Goal: Answer question/provide support

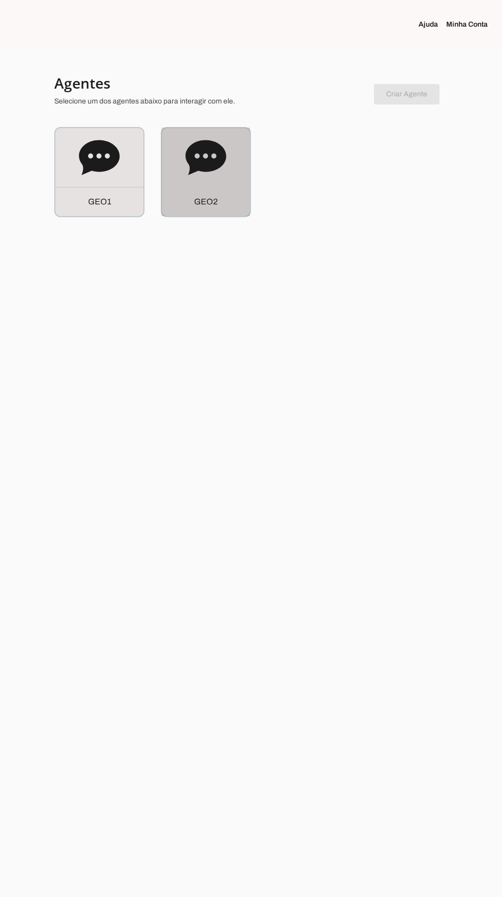
click at [215, 188] on div "G E O 2" at bounding box center [206, 201] width 88 height 29
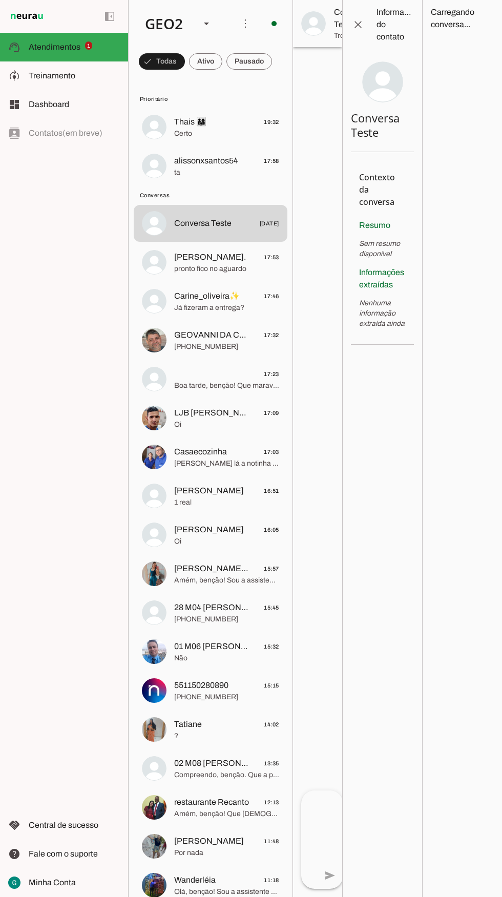
click at [259, 64] on span at bounding box center [250, 61] width 46 height 25
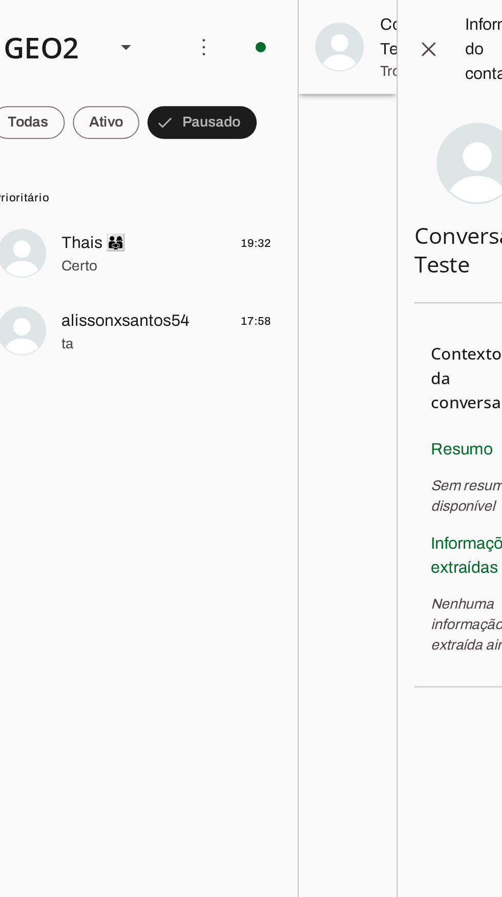
click at [210, 165] on span "alissonxsantos54" at bounding box center [206, 161] width 64 height 12
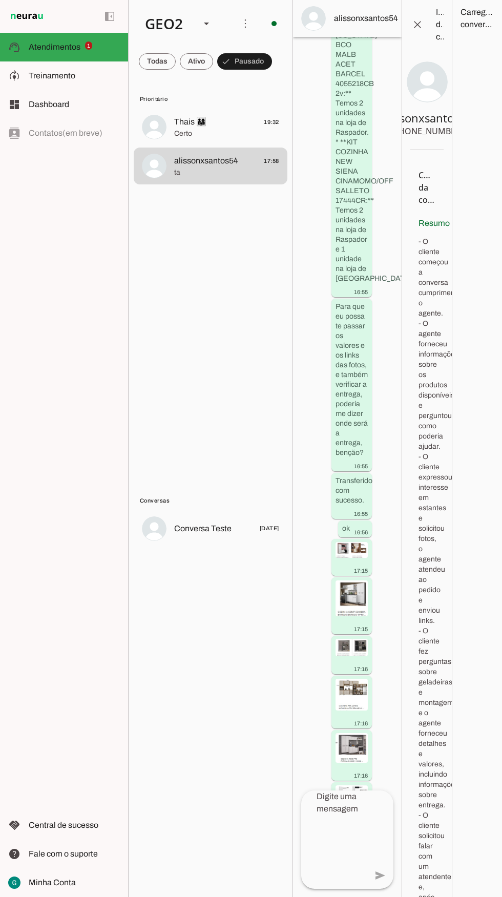
click at [213, 121] on span "Thais 👨‍👩‍👧 19:32" at bounding box center [226, 122] width 105 height 13
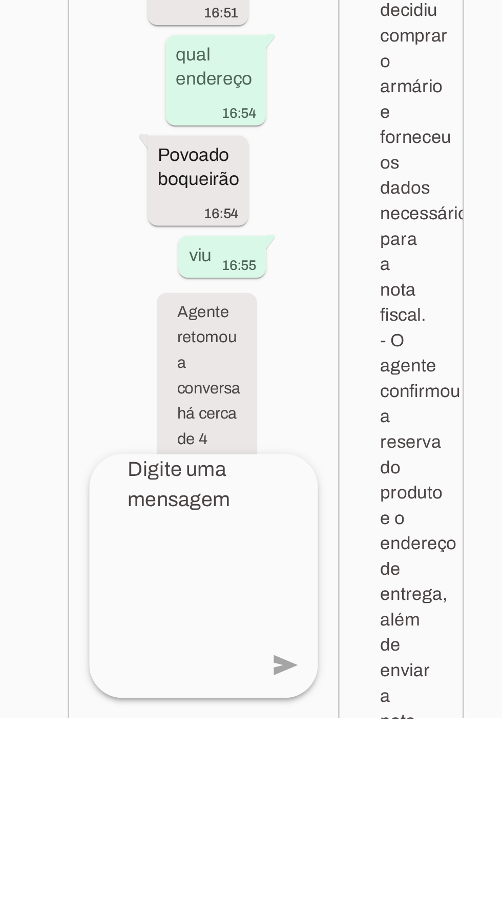
scroll to position [6288, 0]
click at [349, 838] on img at bounding box center [352, 828] width 32 height 33
